Goal: Information Seeking & Learning: Learn about a topic

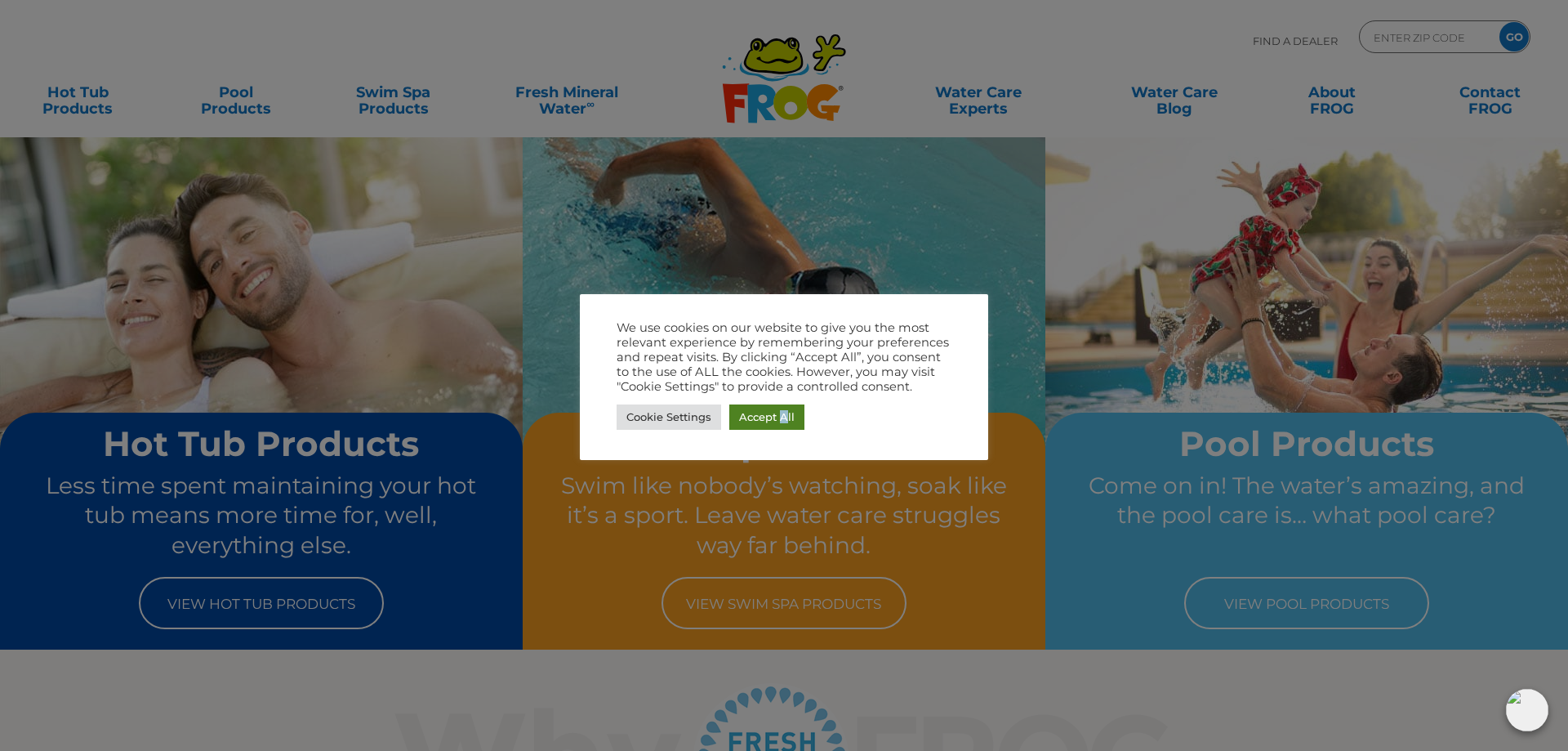
click at [783, 411] on link "Accept All" at bounding box center [767, 417] width 75 height 25
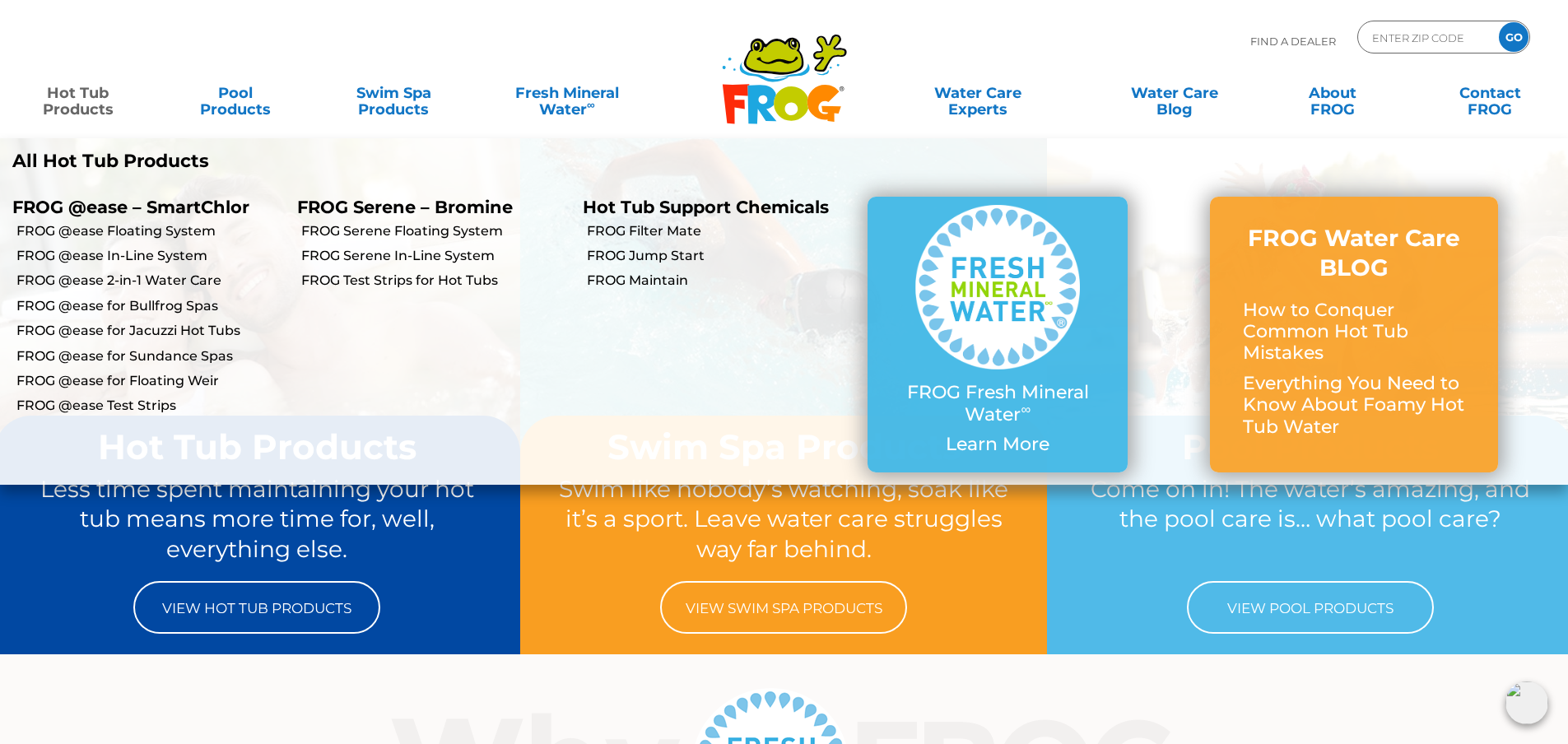
click at [72, 104] on link "Hot Tub Products" at bounding box center [77, 93] width 122 height 33
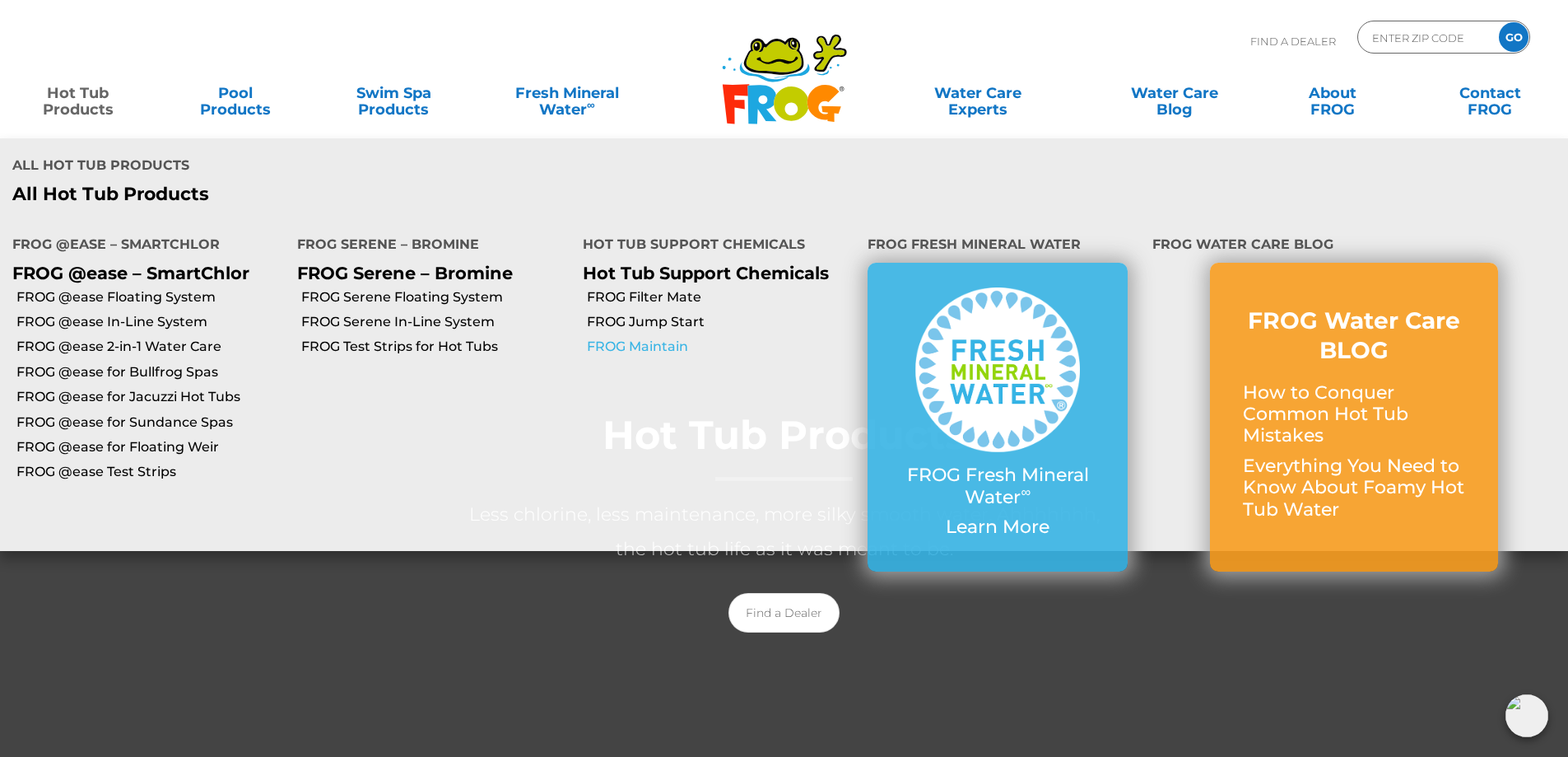
click at [657, 342] on link "FROG Maintain" at bounding box center [721, 346] width 269 height 18
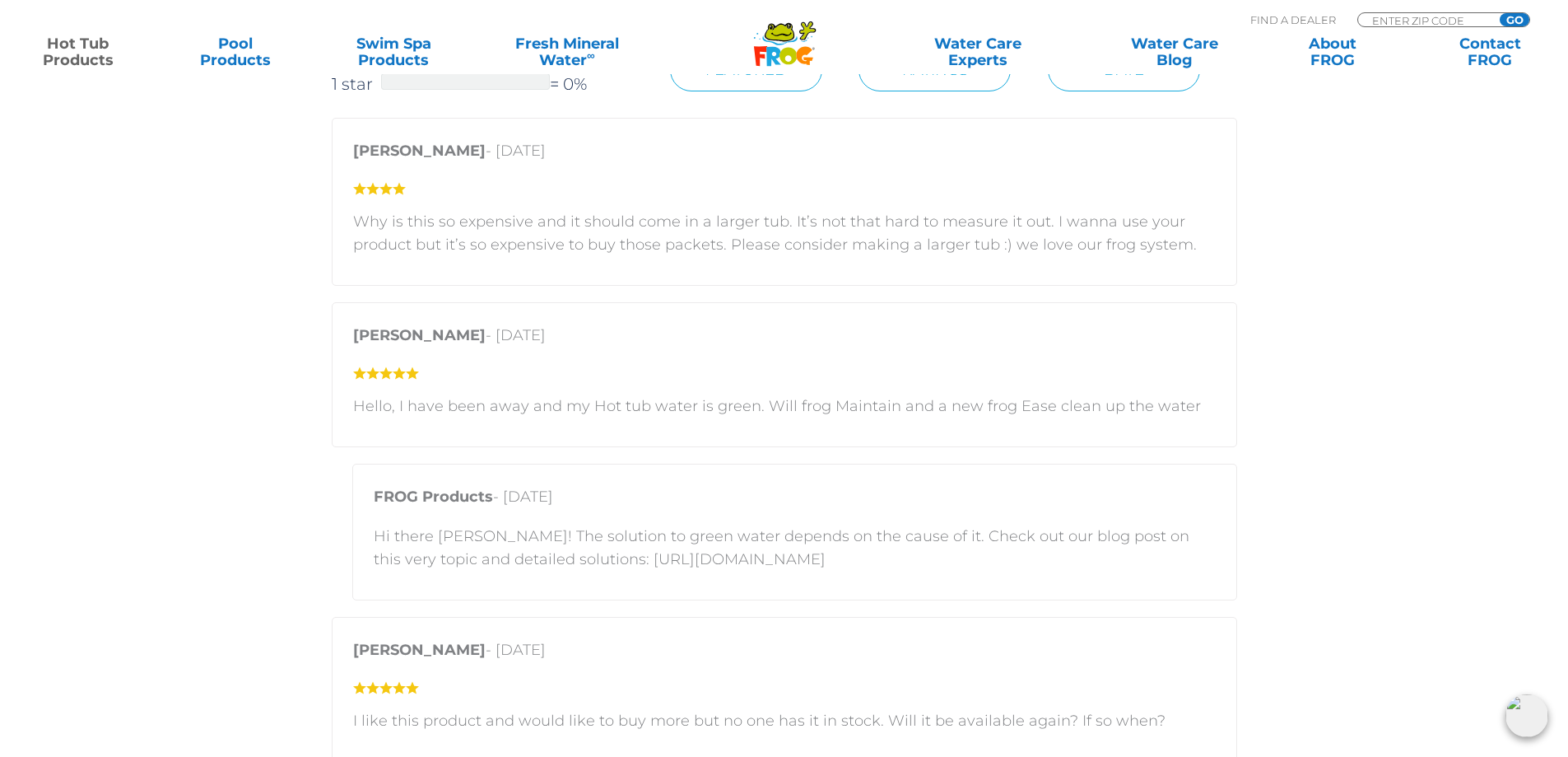
scroll to position [2374, 0]
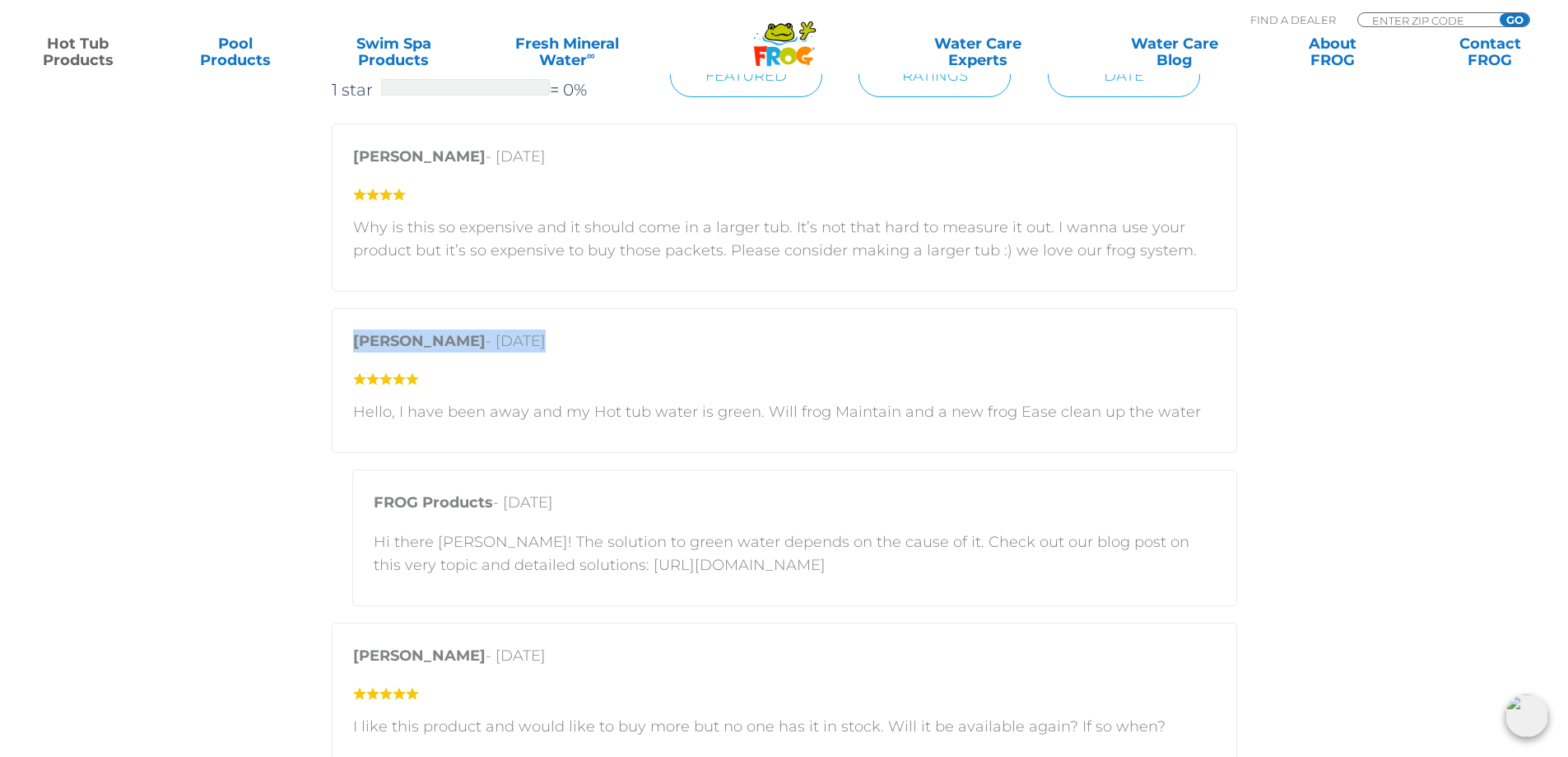
drag, startPoint x: 1516, startPoint y: 370, endPoint x: 1538, endPoint y: 259, distance: 113.2
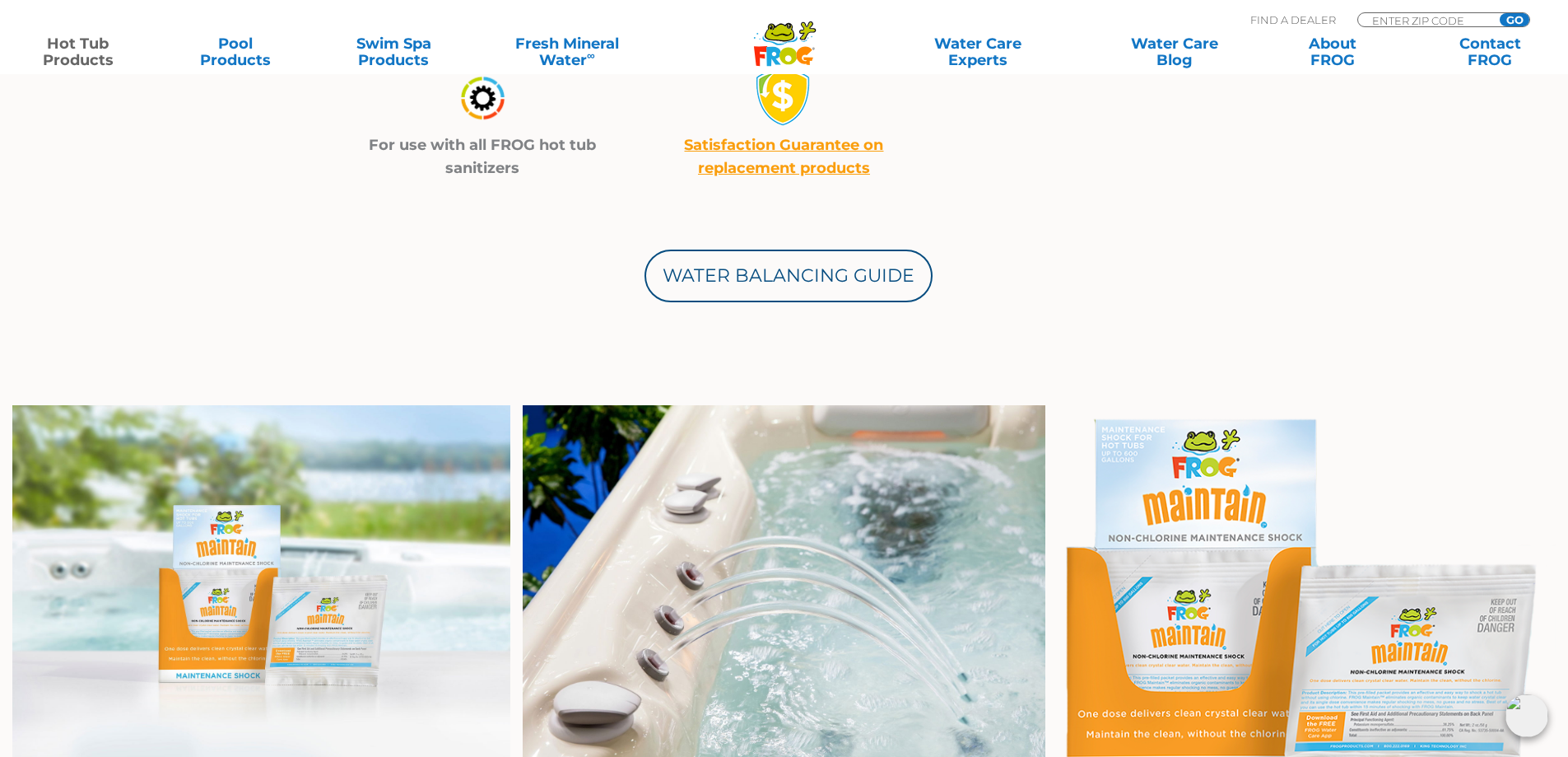
scroll to position [0, 0]
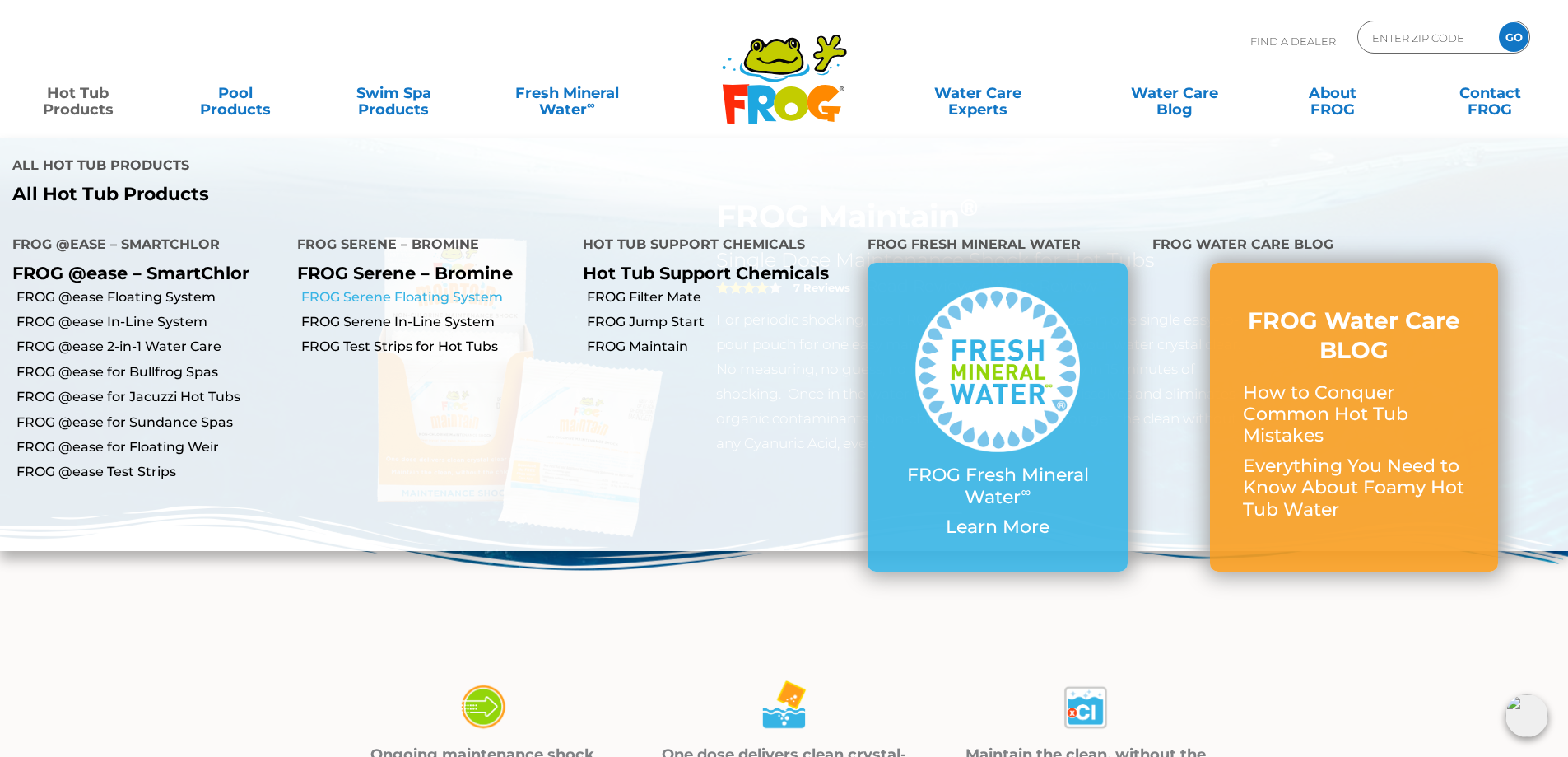
click at [411, 295] on link "FROG Serene Floating System" at bounding box center [436, 297] width 269 height 18
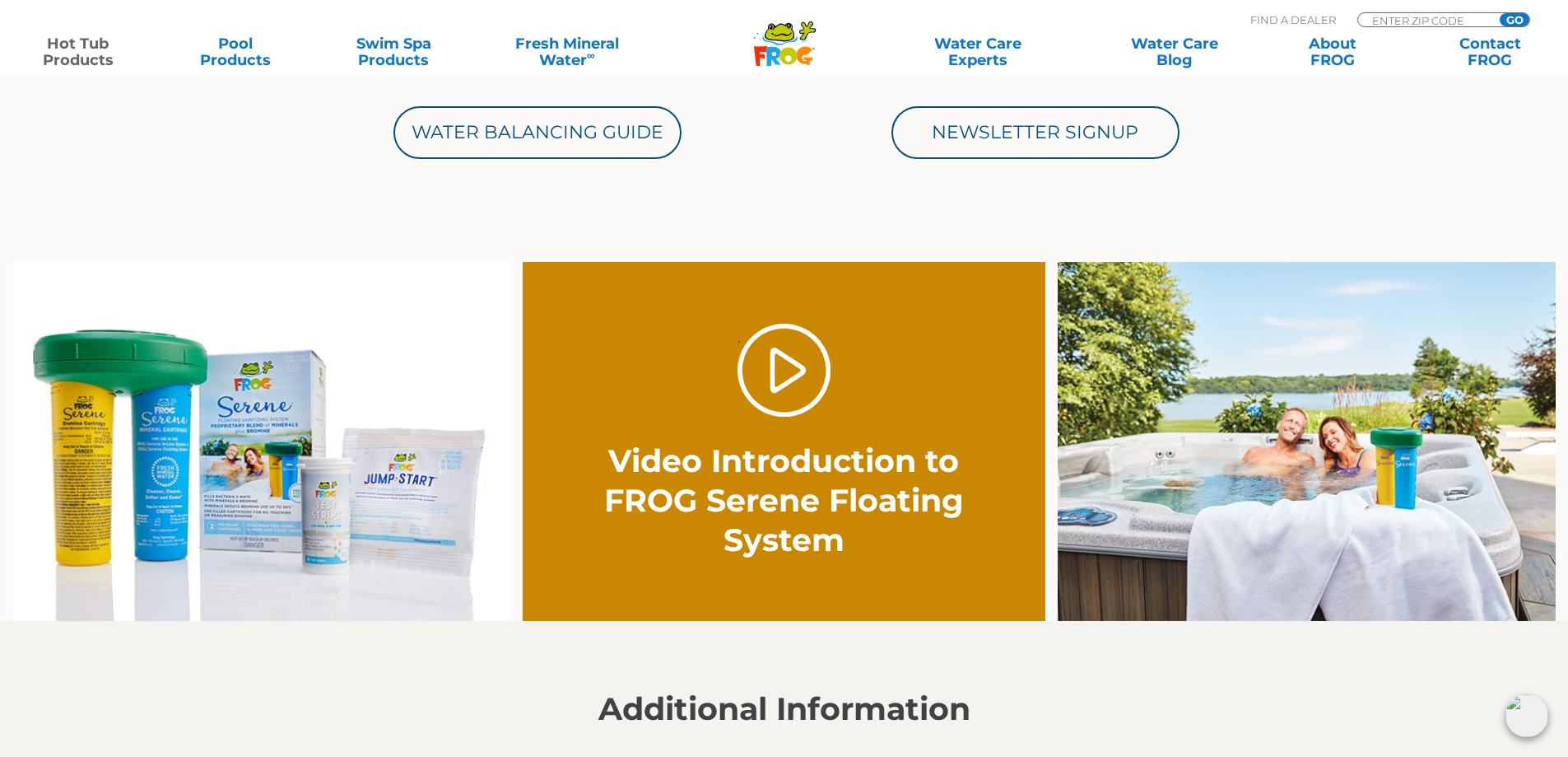
scroll to position [975, 0]
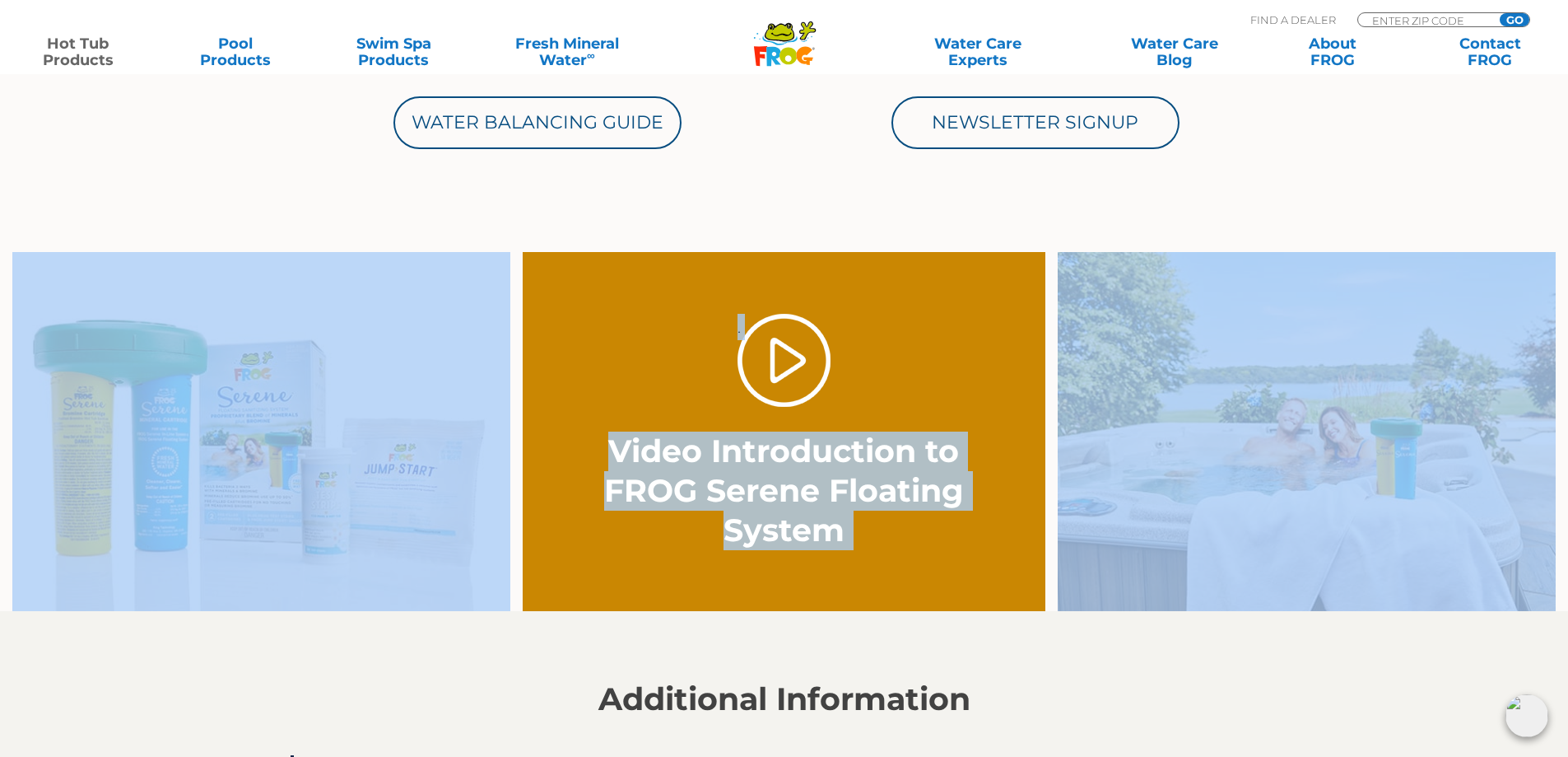
drag, startPoint x: 1573, startPoint y: 47, endPoint x: 1554, endPoint y: 256, distance: 209.9
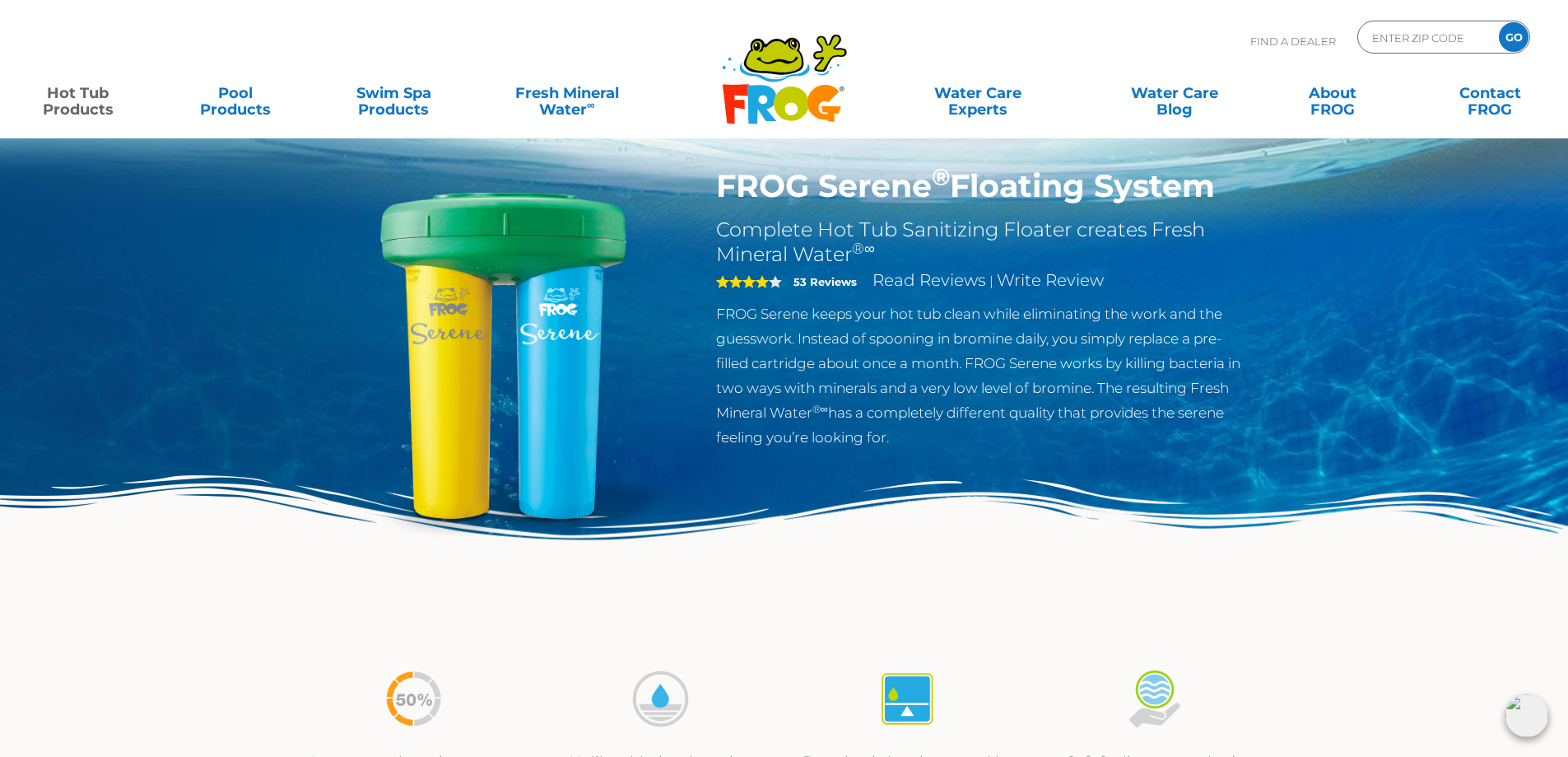
scroll to position [0, 0]
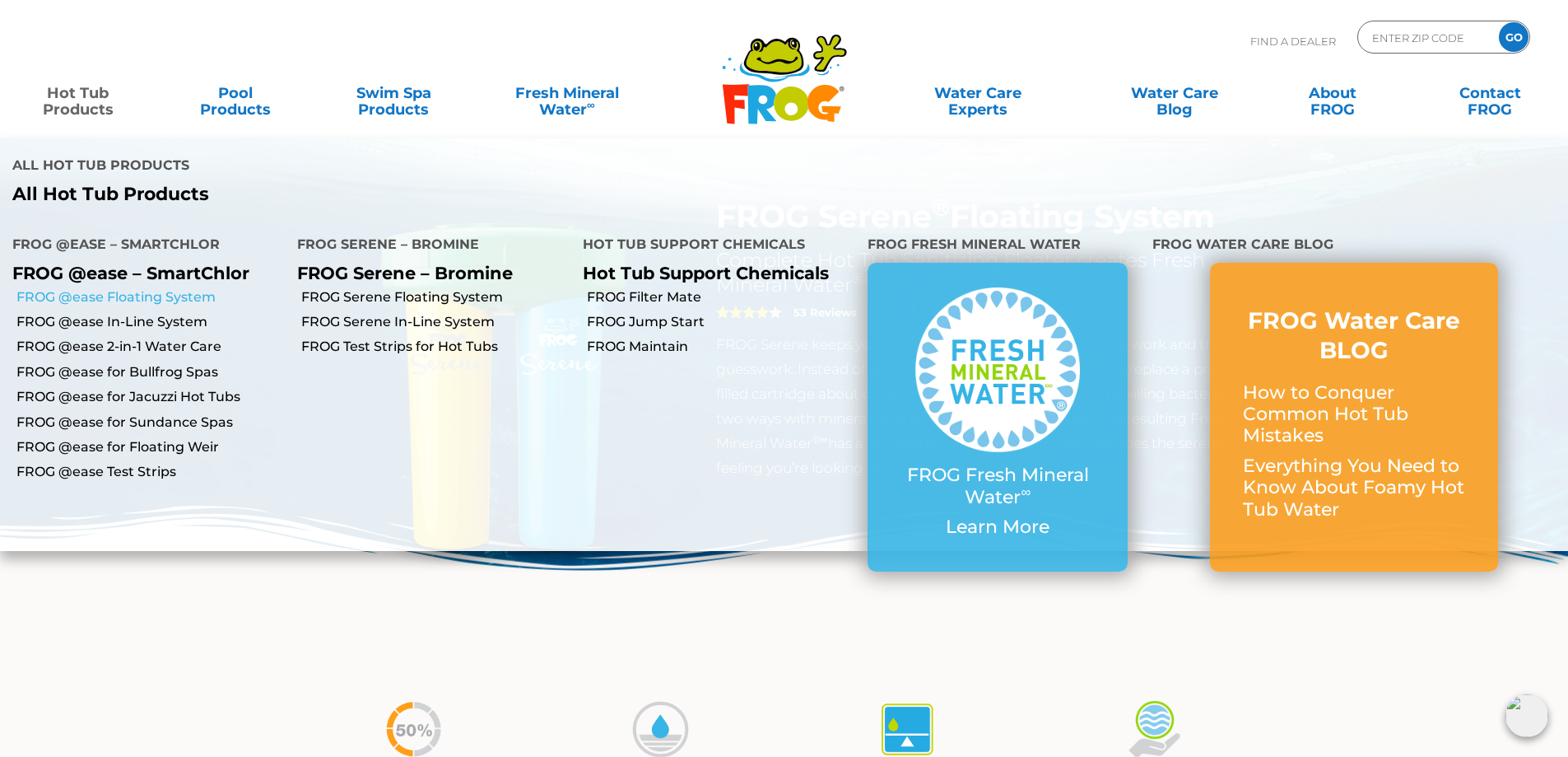
click at [94, 293] on link "FROG @ease Floating System" at bounding box center [150, 297] width 269 height 18
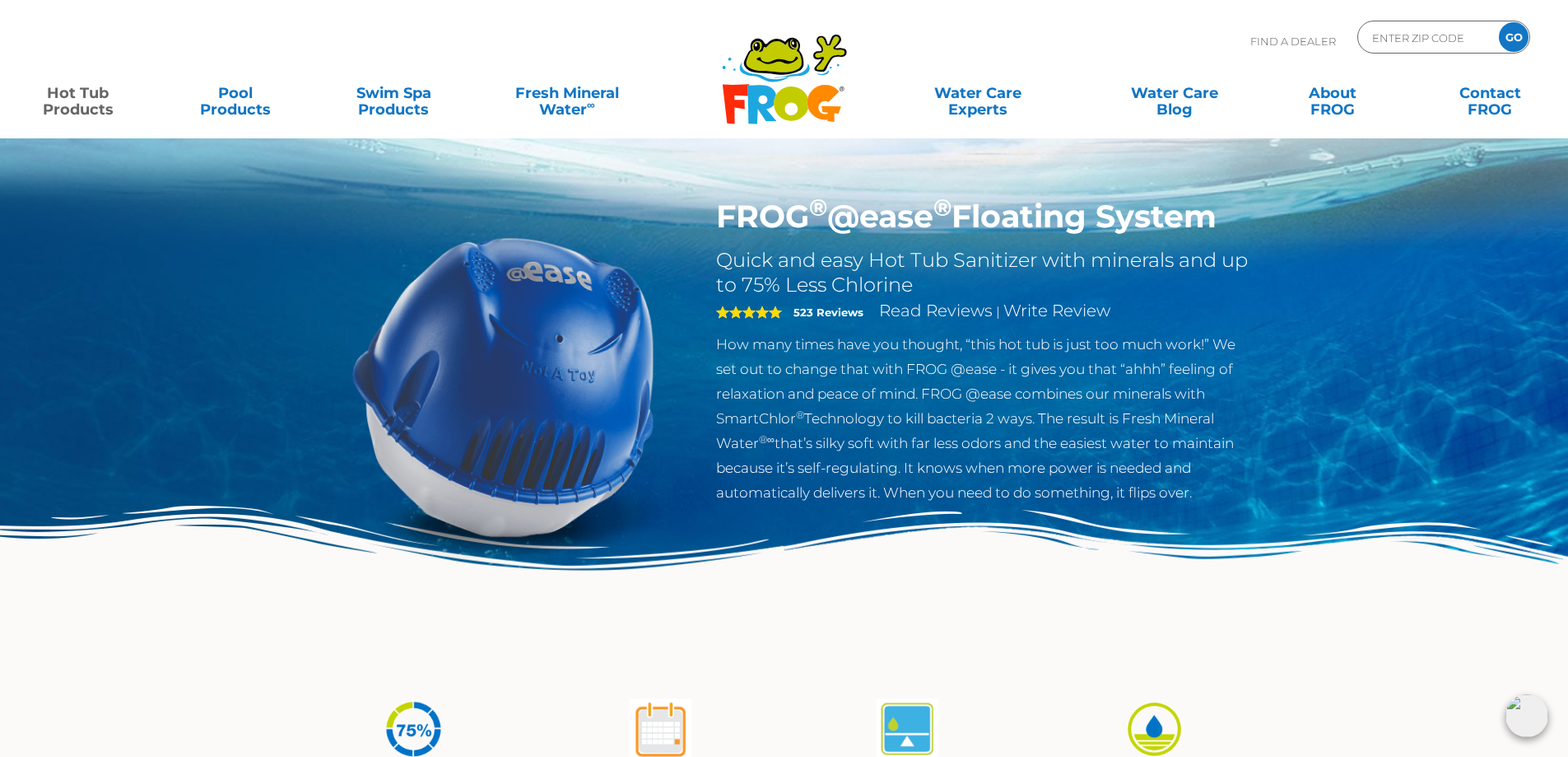
scroll to position [3, 0]
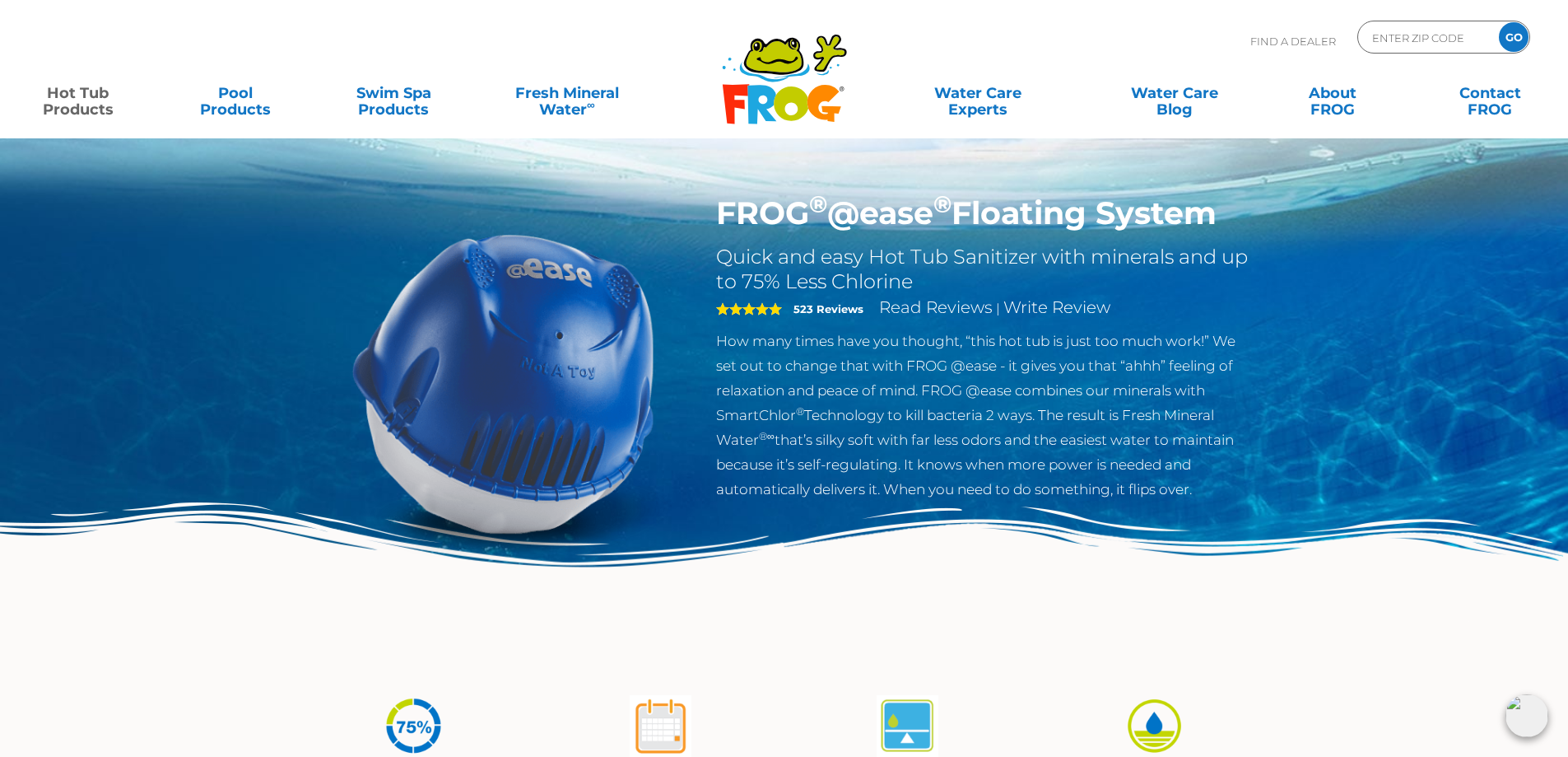
drag, startPoint x: 1564, startPoint y: 103, endPoint x: 1566, endPoint y: 95, distance: 8.2
click at [1564, 101] on div ".st130{clip-path:url(#SVGID_2_);fill-rule:evenodd;clip-rule:evenodd;fill:#C3CC0…" at bounding box center [784, 69] width 1568 height 139
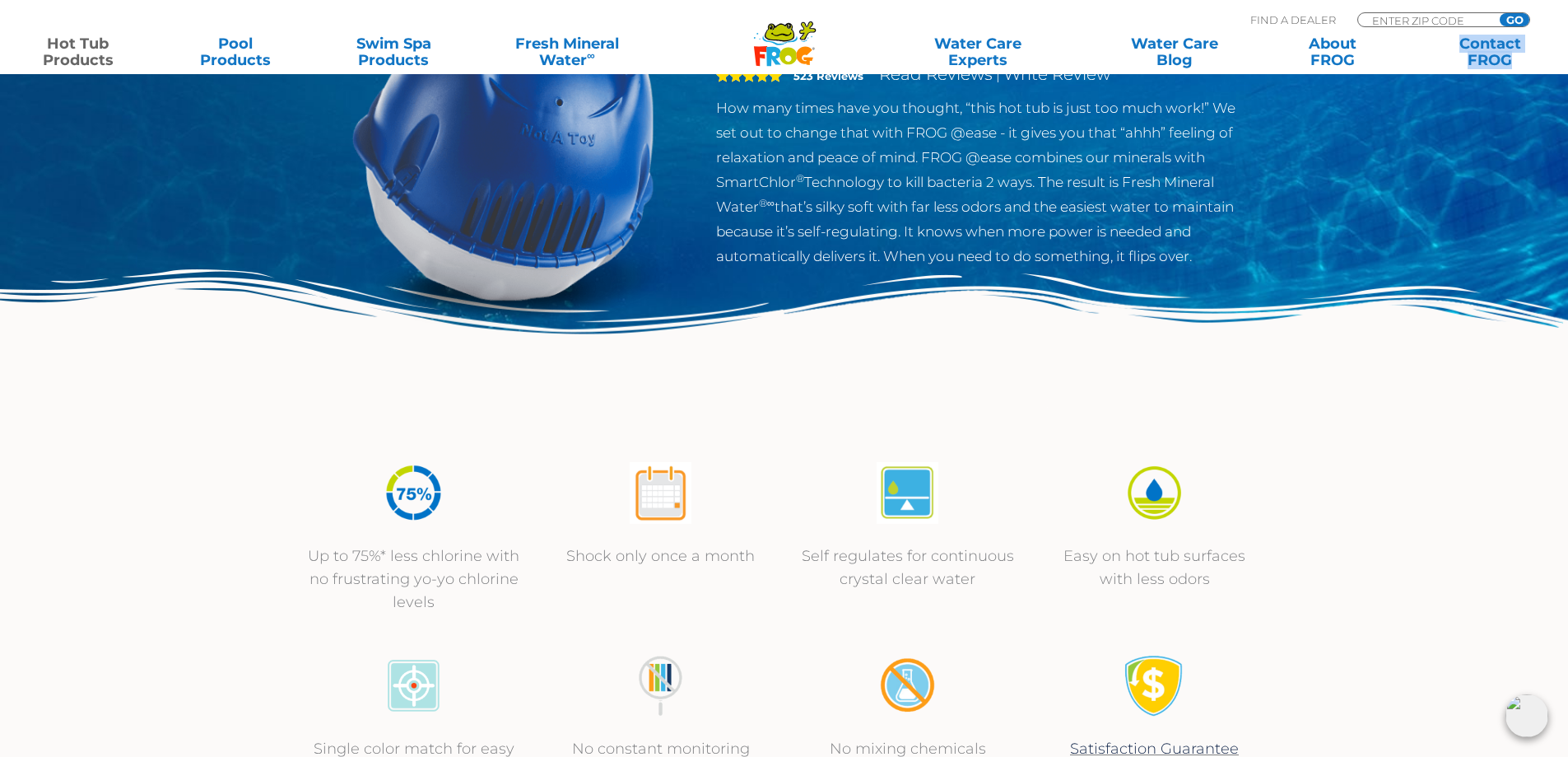
scroll to position [0, 0]
